Goal: Navigation & Orientation: Find specific page/section

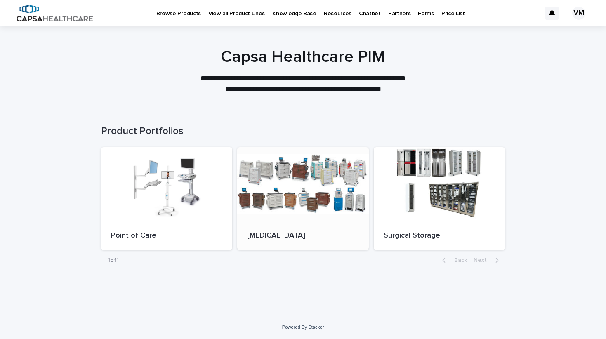
click at [288, 165] on div at bounding box center [303, 184] width 132 height 74
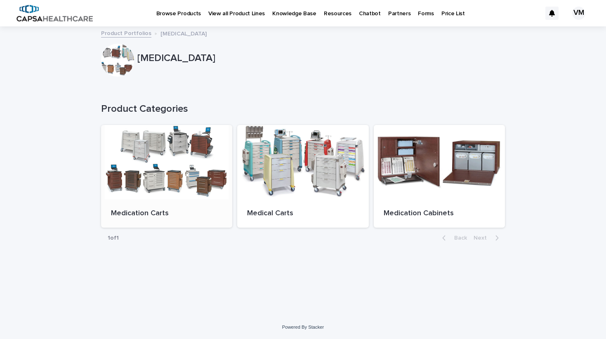
click at [142, 160] on div at bounding box center [167, 162] width 132 height 74
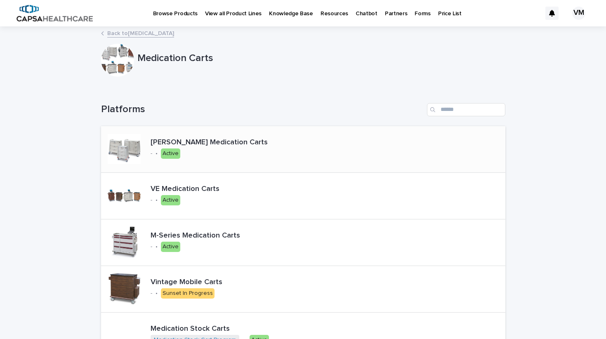
click at [213, 139] on p "[PERSON_NAME] Medication Carts" at bounding box center [224, 142] width 147 height 9
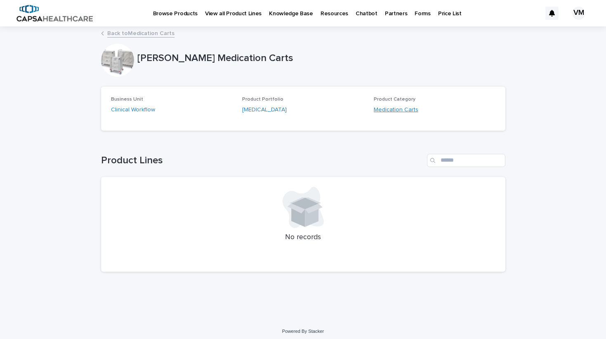
click at [381, 110] on link "Medication Carts" at bounding box center [396, 110] width 45 height 9
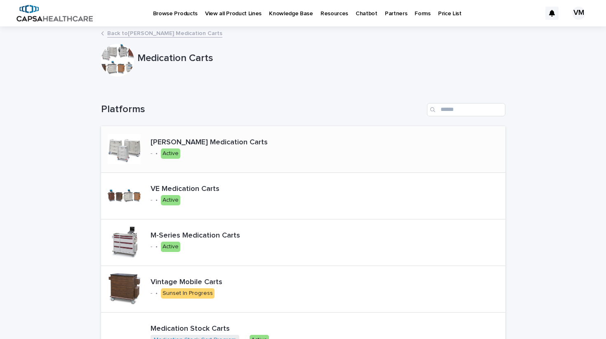
click at [205, 142] on p "[PERSON_NAME] Medication Carts" at bounding box center [224, 142] width 147 height 9
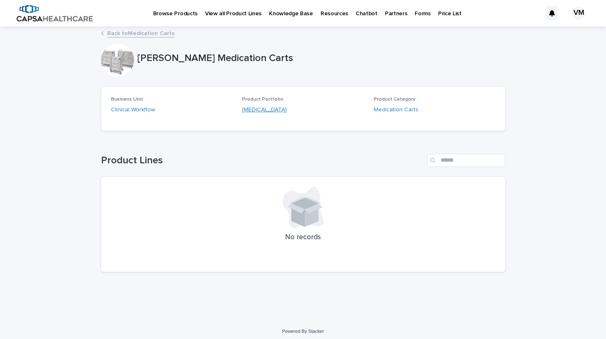
click at [254, 110] on link "[MEDICAL_DATA]" at bounding box center [264, 110] width 45 height 9
